Goal: Transaction & Acquisition: Purchase product/service

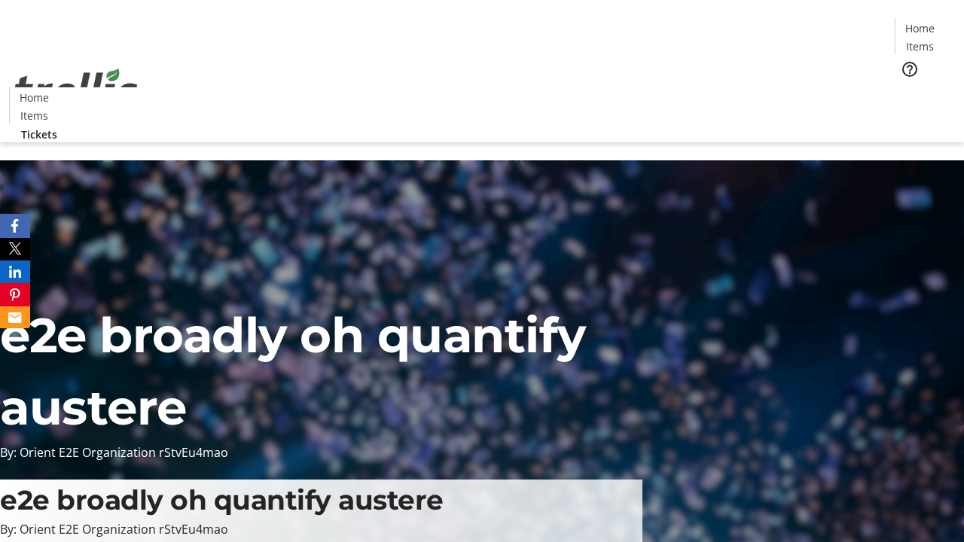
click at [907, 87] on span "Tickets" at bounding box center [925, 95] width 36 height 16
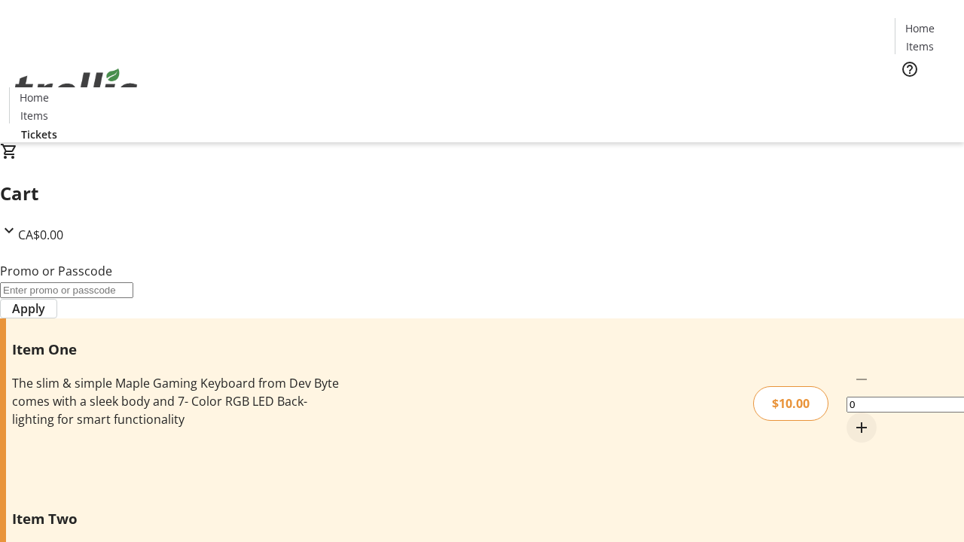
click at [853, 419] on mat-icon "Increment by one" at bounding box center [862, 428] width 18 height 18
type input "1"
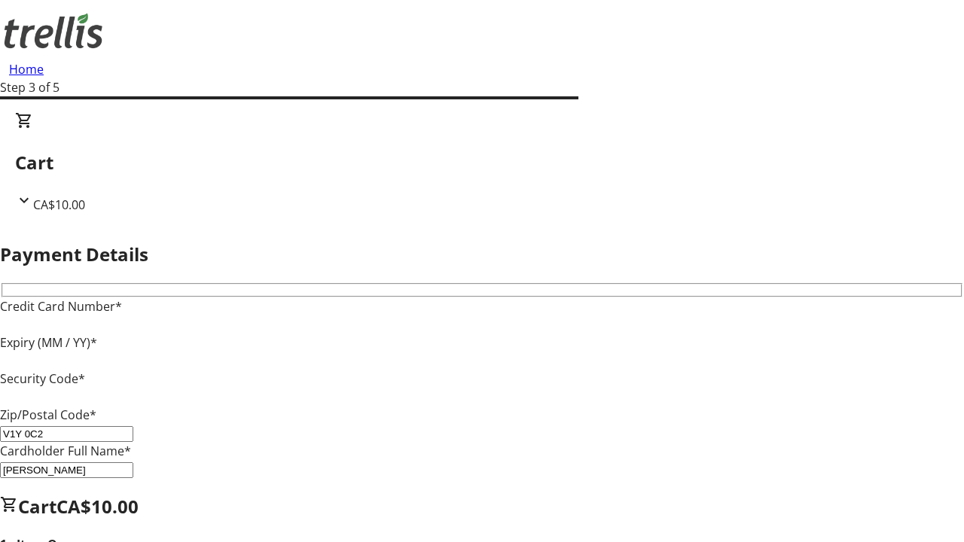
type input "V1Y 0C2"
